Goal: Check status: Check status

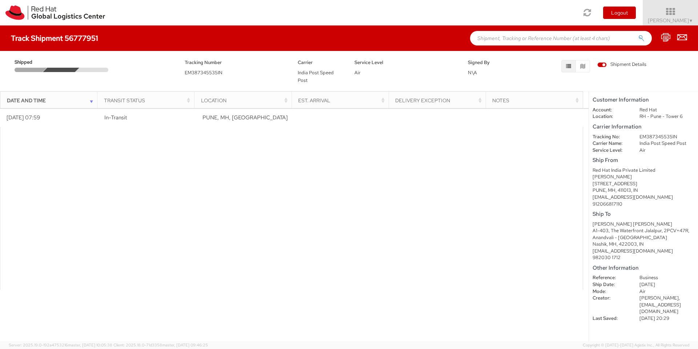
click at [84, 145] on div at bounding box center [291, 208] width 583 height 163
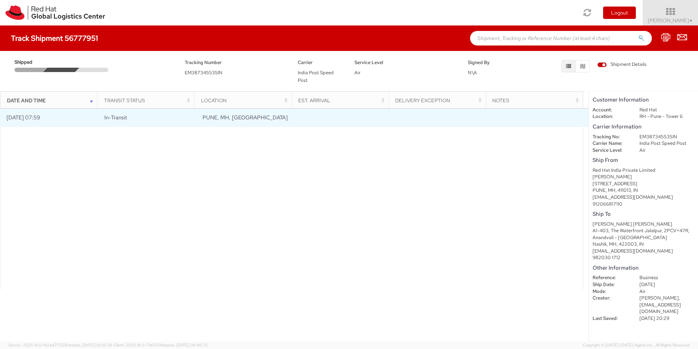
click at [23, 118] on td "[DATE] 07:59" at bounding box center [49, 118] width 98 height 18
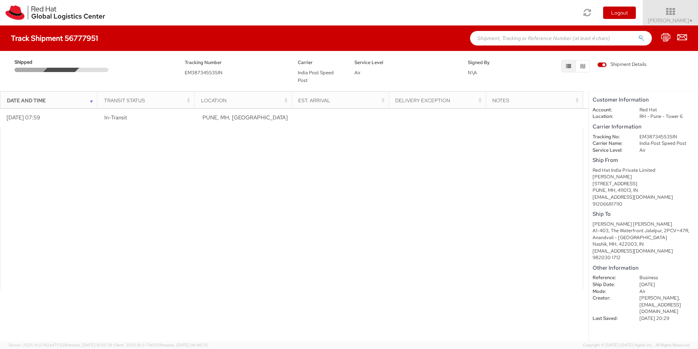
click at [214, 175] on div at bounding box center [291, 208] width 583 height 163
click at [196, 70] on span "EM387345535IN" at bounding box center [204, 72] width 38 height 6
copy span "EM387345535IN"
